Goal: Check status: Check status

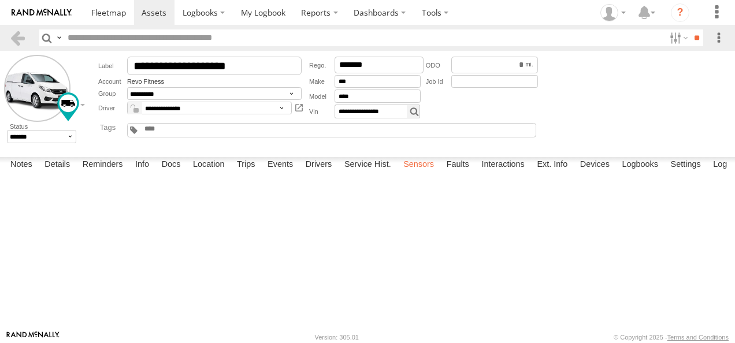
click at [412, 173] on label "Sensors" at bounding box center [418, 165] width 42 height 16
drag, startPoint x: 136, startPoint y: 162, endPoint x: 47, endPoint y: 211, distance: 100.8
click at [0, 0] on link at bounding box center [0, 0] width 0 height 0
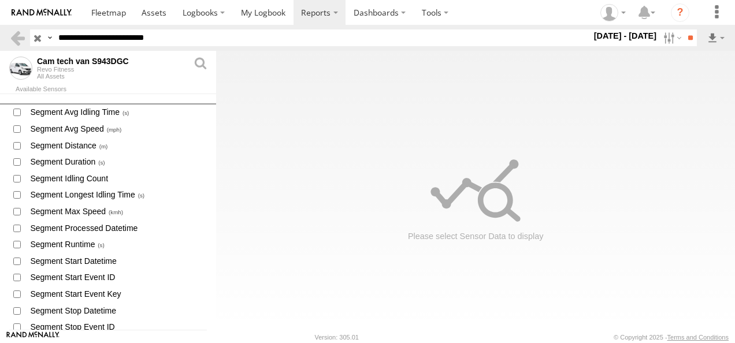
scroll to position [2310, 0]
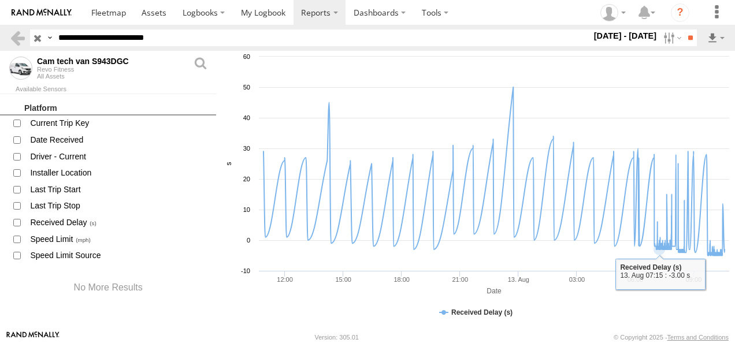
drag, startPoint x: 666, startPoint y: 37, endPoint x: 620, endPoint y: 107, distance: 84.3
click at [666, 37] on label at bounding box center [671, 37] width 25 height 17
click at [620, 106] on rect at bounding box center [475, 191] width 519 height 280
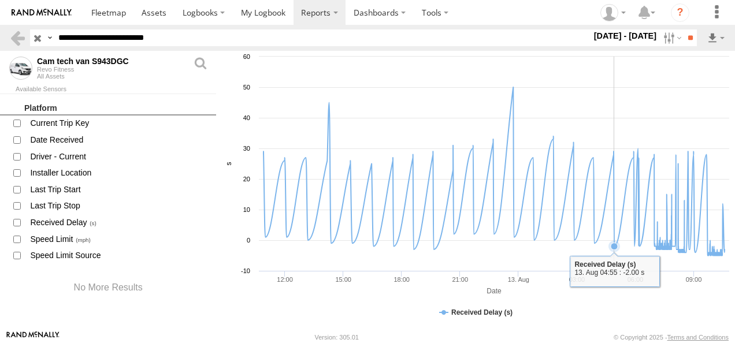
click at [661, 39] on label at bounding box center [671, 37] width 25 height 17
click at [0, 0] on label at bounding box center [0, 0] width 0 height 0
click at [662, 36] on label at bounding box center [671, 37] width 25 height 17
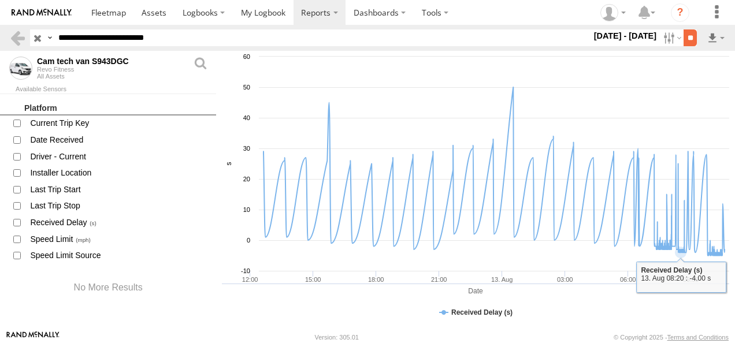
click at [686, 35] on input "**" at bounding box center [689, 37] width 13 height 17
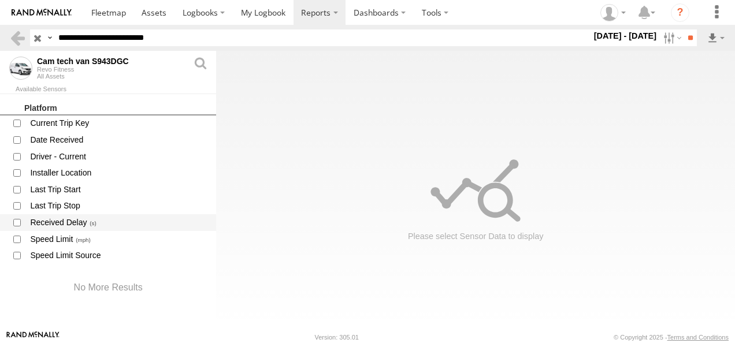
scroll to position [1013, 0]
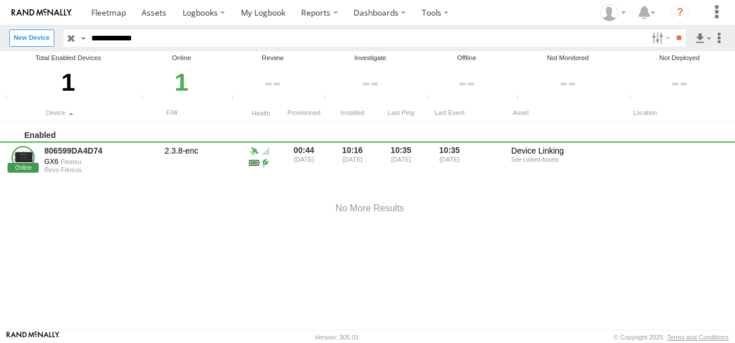
click at [57, 149] on link "806599DA4D74" at bounding box center [100, 151] width 112 height 10
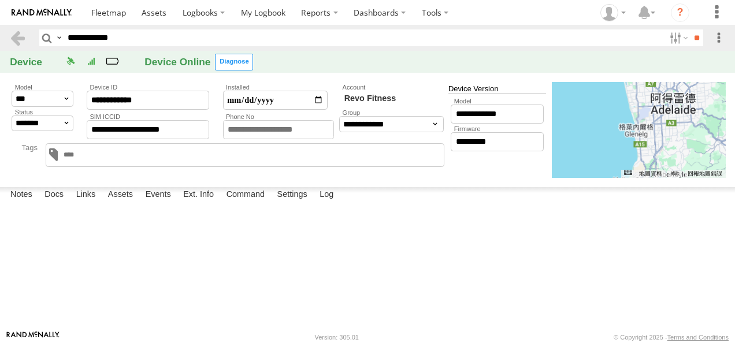
drag, startPoint x: 0, startPoint y: 0, endPoint x: 157, endPoint y: 186, distance: 243.5
click at [0, 0] on link "Cam tech van S943DGC" at bounding box center [0, 0] width 0 height 0
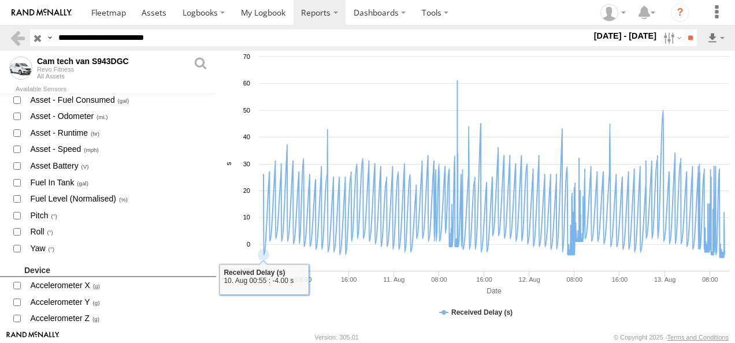
scroll to position [204, 0]
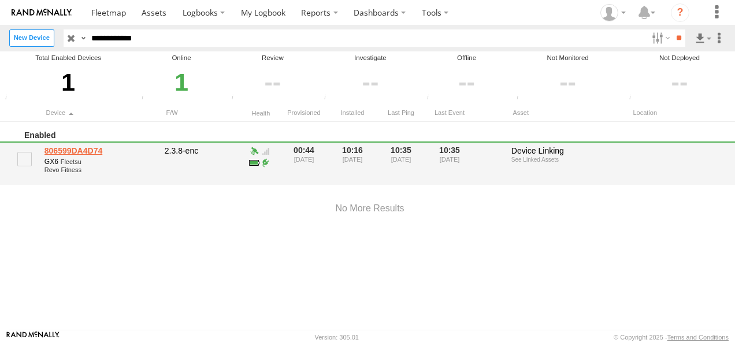
click at [70, 152] on link "806599DA4D74" at bounding box center [100, 151] width 112 height 10
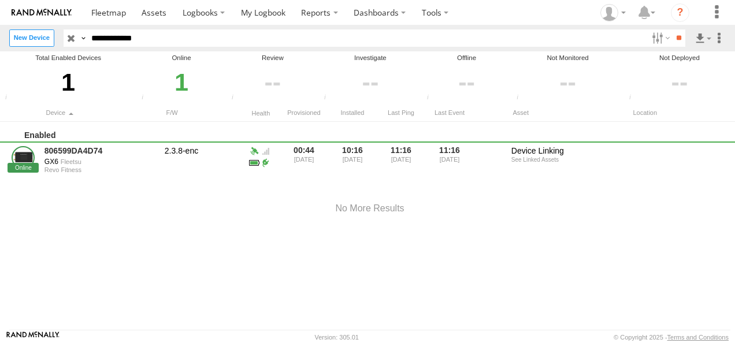
type input "**********"
click at [672, 39] on input "**" at bounding box center [678, 37] width 13 height 17
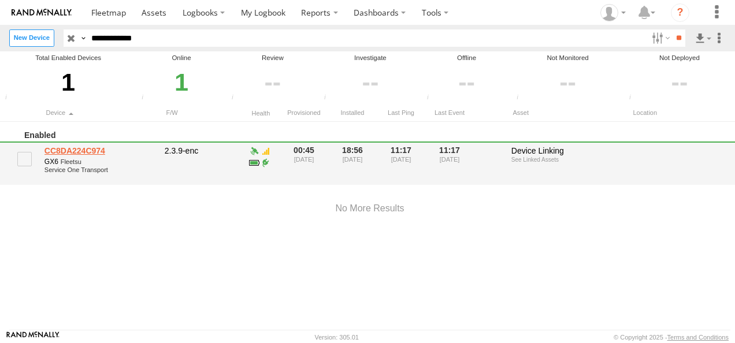
click at [71, 151] on link "CC8DA224C974" at bounding box center [100, 151] width 112 height 10
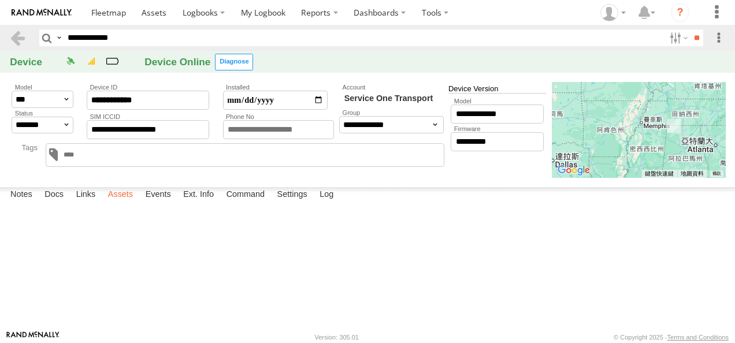
click at [132, 203] on label "Assets" at bounding box center [120, 195] width 36 height 16
click at [0, 0] on link "01" at bounding box center [0, 0] width 0 height 0
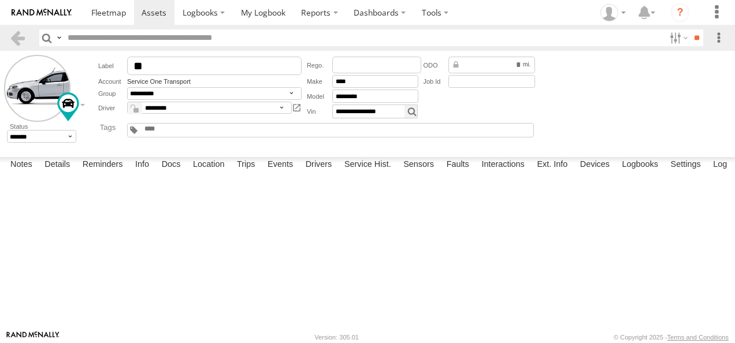
click at [0, 0] on link at bounding box center [0, 0] width 0 height 0
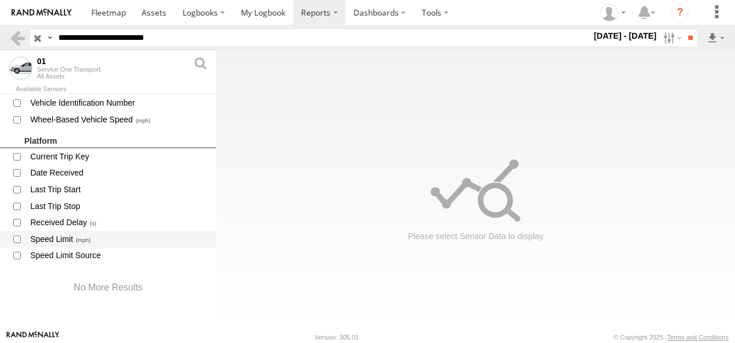
scroll to position [1714, 0]
click at [660, 40] on label at bounding box center [671, 37] width 25 height 17
click at [0, 0] on label at bounding box center [0, 0] width 0 height 0
click at [665, 38] on label at bounding box center [671, 37] width 25 height 17
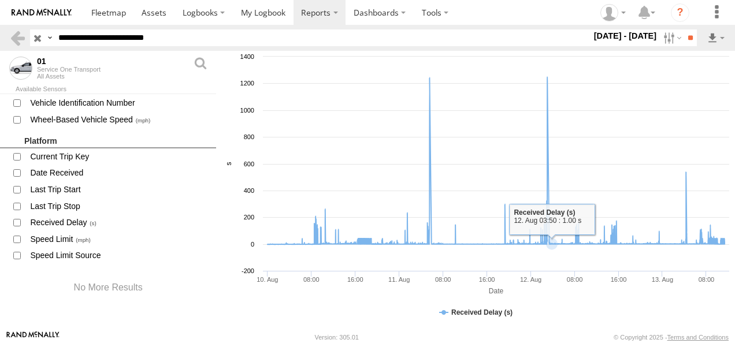
click at [547, 302] on rect at bounding box center [475, 191] width 519 height 280
